Goal: Task Accomplishment & Management: Complete application form

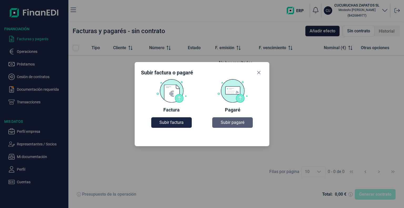
click at [229, 122] on span "Subir pagaré" at bounding box center [233, 123] width 24 height 6
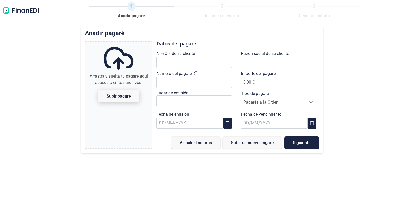
click at [117, 94] on span "Subir pagaré" at bounding box center [119, 96] width 24 height 4
click at [117, 43] on input "Arrastra y suelta tu pagaré aquí o búscalo en tus archivos. Subir pagaré" at bounding box center [119, 43] width 66 height 2
type input "C:\fakepath\Pagare F. 1-74.jpg"
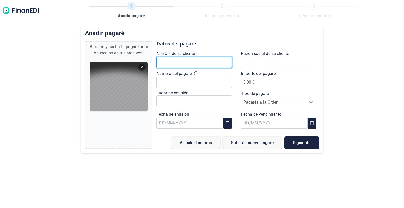
paste input "B75939272"
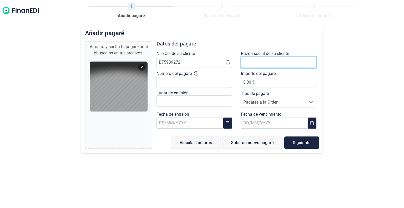
click at [247, 62] on input "text" at bounding box center [279, 62] width 76 height 11
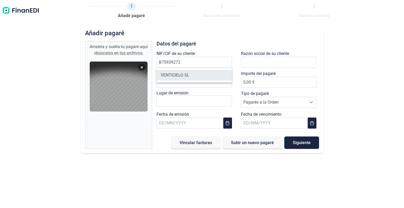
click at [199, 77] on li "VENTICIELO SL" at bounding box center [195, 75] width 76 height 11
type input "B75939272"
type input "VENTICIELO SL"
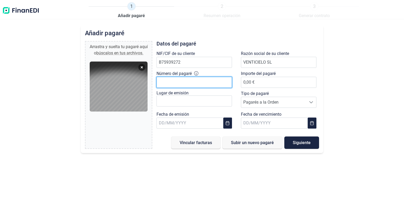
click at [178, 82] on input "Número del pagaré" at bounding box center [195, 82] width 76 height 11
type input "2.239.407 4"
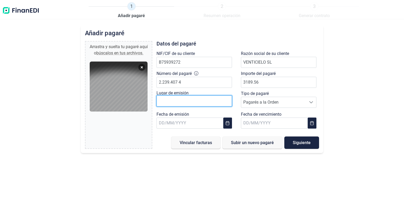
type input "3.189,56 €"
click at [161, 100] on input "text" at bounding box center [195, 101] width 76 height 11
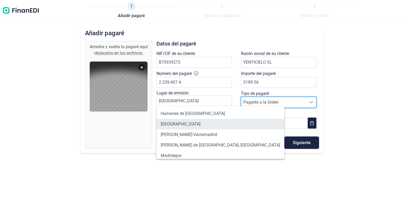
click at [170, 124] on li "[GEOGRAPHIC_DATA]" at bounding box center [221, 124] width 128 height 11
type input "[GEOGRAPHIC_DATA]"
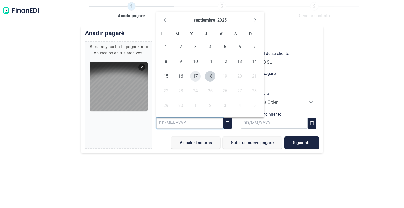
click at [196, 74] on span "17" at bounding box center [195, 76] width 11 height 11
type input "[DATE]"
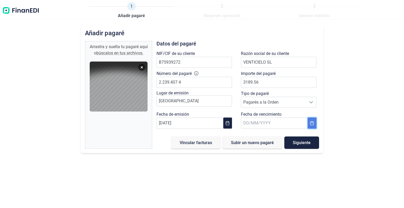
click at [313, 124] on icon "Choose Date" at bounding box center [312, 123] width 4 height 4
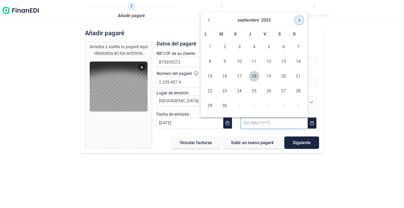
click at [299, 18] on icon "Next Month" at bounding box center [300, 20] width 4 height 4
click at [283, 75] on span "15" at bounding box center [284, 76] width 11 height 11
type input "[DATE]"
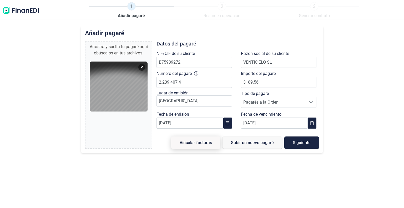
click at [202, 142] on span "Vincular facturas" at bounding box center [196, 143] width 32 height 4
type input "0,00 €"
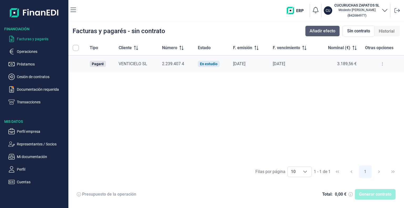
click at [320, 30] on span "Añadir efecto" at bounding box center [323, 31] width 26 height 6
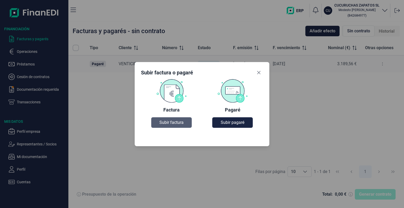
click at [175, 121] on span "Subir factura" at bounding box center [172, 123] width 24 height 6
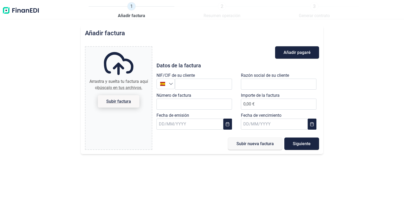
click at [120, 100] on span "Subir factura" at bounding box center [118, 102] width 25 height 4
click at [120, 48] on input "Arrastra y suelta tu factura aquí o búscalo en tus archivos. Subir factura" at bounding box center [119, 48] width 66 height 2
type input "C:\fakepath\Factura Emitida 1-74 - VENTICIELO SL.pdf"
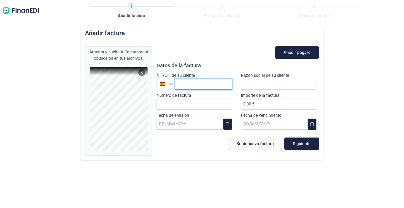
click at [182, 83] on input "text" at bounding box center [203, 84] width 57 height 11
paste input "B75939272"
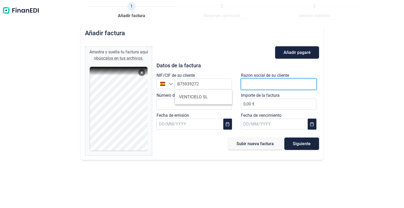
click at [248, 83] on input "text" at bounding box center [279, 84] width 76 height 11
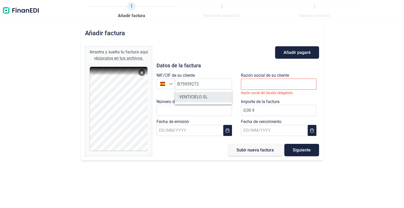
click at [208, 98] on li "VENTICIELO SL" at bounding box center [203, 97] width 57 height 11
type input "B75939272"
type input "VENTICIELO SL"
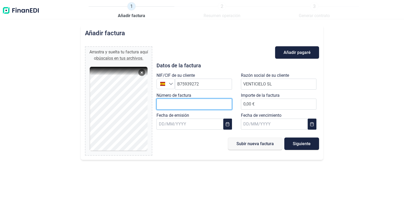
click at [166, 102] on input "Número de factura" at bounding box center [195, 104] width 76 height 11
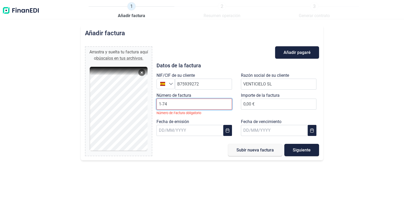
type input "1-74"
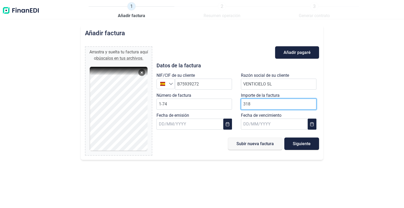
type input "3189"
type input "3189.5"
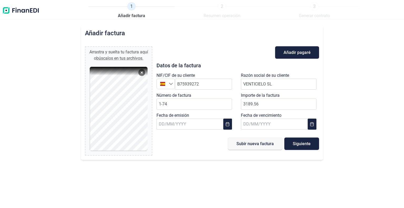
type input "3.189,56 €"
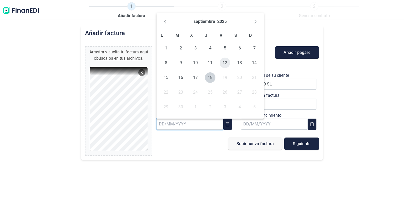
click at [225, 60] on span "12" at bounding box center [225, 63] width 11 height 11
type input "[DATE]"
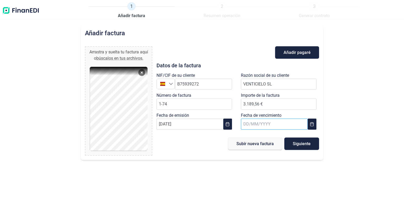
click at [250, 125] on input "text" at bounding box center [274, 124] width 67 height 11
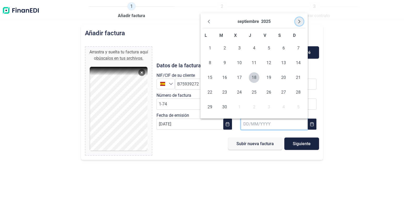
click at [298, 23] on icon "Next Month" at bounding box center [300, 21] width 4 height 4
click at [284, 76] on span "15" at bounding box center [284, 77] width 11 height 11
type input "[DATE]"
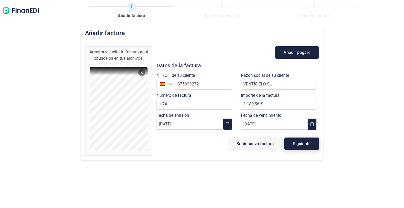
click at [303, 145] on span "Siguiente" at bounding box center [302, 144] width 18 height 4
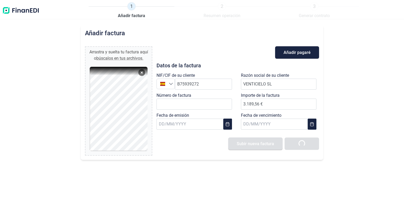
type input "0,00 €"
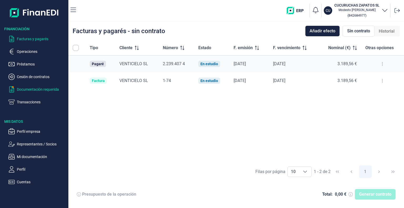
click at [42, 89] on p "Documentación requerida" at bounding box center [42, 89] width 50 height 6
click at [76, 64] on td at bounding box center [76, 64] width 17 height 17
click at [98, 64] on div "Pagaré" at bounding box center [98, 64] width 12 height 4
click at [132, 65] on span "VENTICIELO SL" at bounding box center [134, 63] width 29 height 5
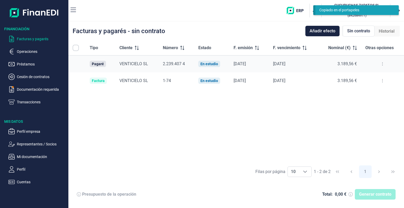
click at [135, 97] on div "Tipo Cliente Número Estado F. emisión F. vencimiento Nominal (€) Otras opciones…" at bounding box center [236, 102] width 336 height 122
click at [384, 64] on button at bounding box center [382, 64] width 9 height 8
click at [364, 77] on span "Ver detalle del pagaré" at bounding box center [357, 77] width 35 height 5
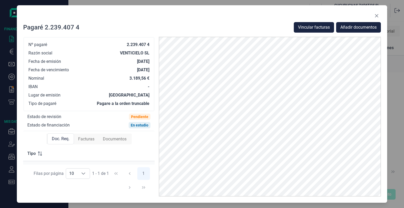
click at [86, 139] on span "Facturas" at bounding box center [86, 139] width 16 height 6
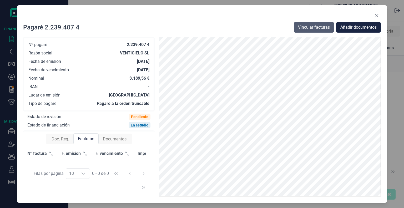
click at [322, 28] on span "Vincular facturas" at bounding box center [314, 27] width 32 height 6
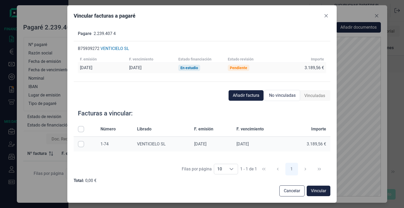
click at [82, 145] on input "Row Selected null" at bounding box center [81, 144] width 6 height 6
checkbox input "true"
click at [324, 191] on span "Vincular" at bounding box center [318, 191] width 15 height 6
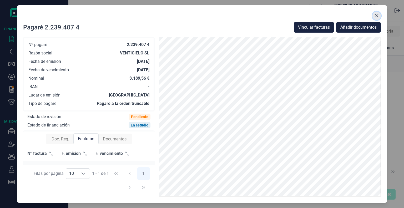
click at [376, 16] on icon "Close" at bounding box center [377, 16] width 4 height 4
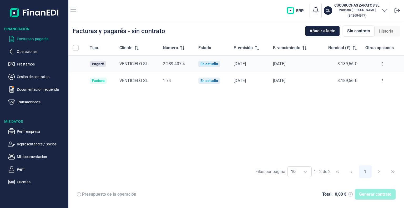
click at [80, 196] on icon at bounding box center [79, 194] width 4 height 4
click at [80, 194] on icon at bounding box center [79, 194] width 4 height 4
click at [373, 196] on div "Generar contrato" at bounding box center [375, 194] width 41 height 11
click at [73, 64] on td at bounding box center [76, 64] width 17 height 17
click at [97, 66] on div "Pagaré" at bounding box center [98, 64] width 12 height 4
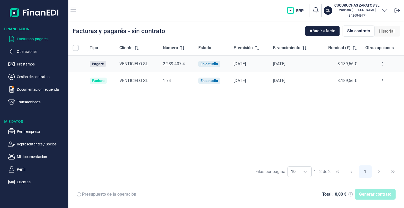
click at [77, 67] on td at bounding box center [76, 64] width 17 height 17
click at [75, 47] on input "All items unselected" at bounding box center [76, 48] width 6 height 6
checkbox input "false"
click at [76, 51] on th at bounding box center [76, 48] width 17 height 15
click at [373, 191] on div "Generar contrato" at bounding box center [375, 194] width 41 height 11
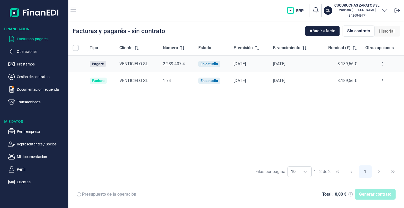
click at [372, 194] on div "Generar contrato" at bounding box center [375, 194] width 41 height 11
